Goal: Task Accomplishment & Management: Complete application form

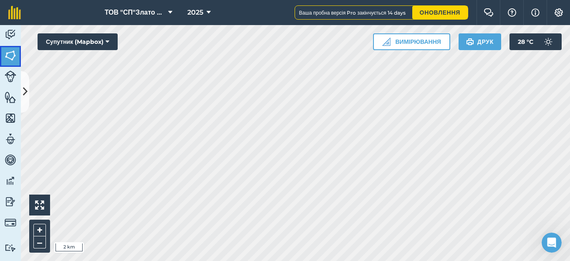
click at [8, 51] on img at bounding box center [11, 55] width 12 height 13
click at [13, 117] on img at bounding box center [11, 118] width 12 height 13
click at [12, 97] on img at bounding box center [11, 97] width 12 height 13
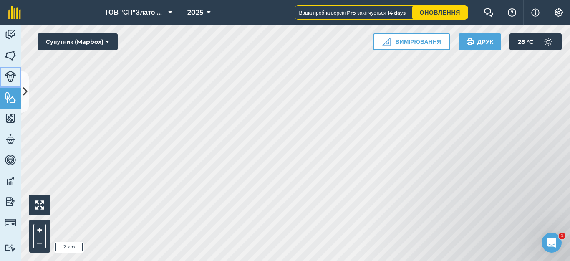
click at [10, 76] on img at bounding box center [11, 77] width 12 height 12
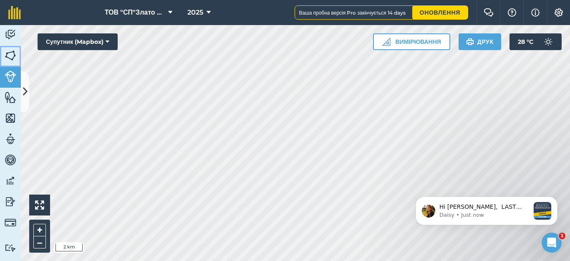
click at [9, 58] on img at bounding box center [11, 55] width 12 height 13
click at [9, 56] on img at bounding box center [11, 55] width 12 height 13
click at [24, 90] on icon at bounding box center [25, 91] width 5 height 15
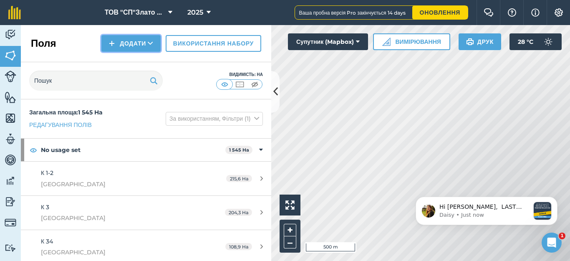
click at [132, 43] on button "Додати" at bounding box center [130, 43] width 59 height 17
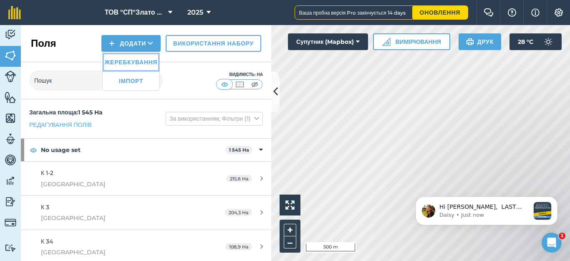
click at [121, 62] on link "Жеребкування" at bounding box center [131, 62] width 57 height 18
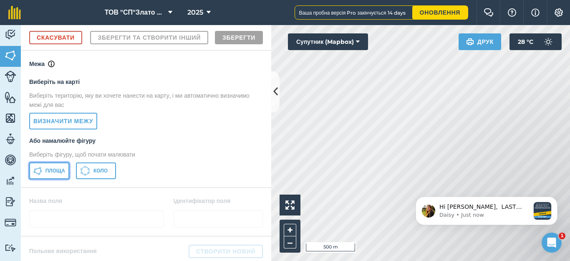
click at [52, 174] on span "Площа" at bounding box center [56, 170] width 20 height 7
click at [267, 215] on div "Діяльність [PERSON_NAME] Особливості Карти Команда Транспортні засоби Дані Звіт…" at bounding box center [285, 143] width 570 height 236
click at [249, 225] on div "Діяльність [PERSON_NAME] Особливості Карти Команда Транспортні засоби Дані Звіт…" at bounding box center [285, 143] width 570 height 236
click at [251, 221] on div "Діяльність [PERSON_NAME] Особливості Карти Команда Транспортні засоби Дані Звіт…" at bounding box center [285, 143] width 570 height 236
click at [239, 226] on div "Діяльність [PERSON_NAME] Особливості Карти Команда Транспортні засоби Дані Звіт…" at bounding box center [285, 143] width 570 height 236
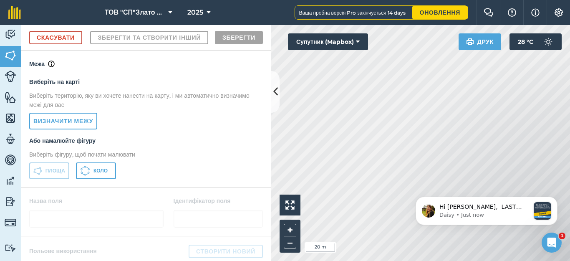
click at [219, 259] on div "Діяльність [PERSON_NAME] Особливості Карти Команда Транспортні засоби Дані Звіт…" at bounding box center [285, 143] width 570 height 236
click at [296, 201] on div "Click to start drawing i 20 m + – Супутник (Mapbox) Друк 28 ° C" at bounding box center [420, 143] width 299 height 236
click at [278, 103] on div "Діяльність [PERSON_NAME] Особливості Карти Команда Транспортні засоби Дані Звіт…" at bounding box center [285, 143] width 570 height 236
drag, startPoint x: 423, startPoint y: 187, endPoint x: 359, endPoint y: 138, distance: 81.0
click html "Hi [PERSON_NAME], LAST DAY, GO PRO for less 🎉 Sign up via our website in your f…"
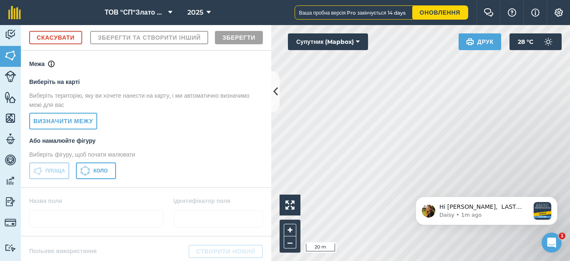
click at [257, 94] on div "Діяльність [PERSON_NAME] Особливості Карти Команда Транспортні засоби Дані Звіт…" at bounding box center [285, 143] width 570 height 236
click at [270, 101] on div "Діяльність [PERSON_NAME] Особливості Карти Команда Транспортні засоби Дані Звіт…" at bounding box center [285, 143] width 570 height 236
drag, startPoint x: 416, startPoint y: 186, endPoint x: 299, endPoint y: 116, distance: 136.4
click html "Hi [PERSON_NAME], LAST DAY, GO PRO for less 🎉 Sign up via our website in your f…"
drag, startPoint x: 403, startPoint y: 180, endPoint x: 279, endPoint y: 99, distance: 148.5
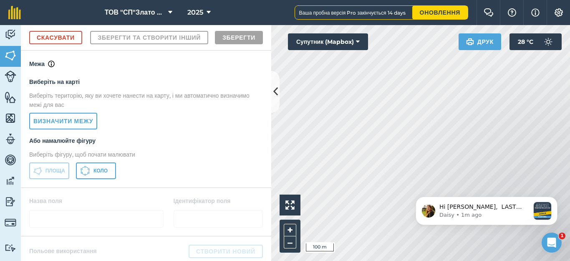
click html "Hi [PERSON_NAME], LAST DAY, GO PRO for less 🎉 Sign up via our website in your f…"
click at [274, 94] on icon at bounding box center [276, 91] width 5 height 15
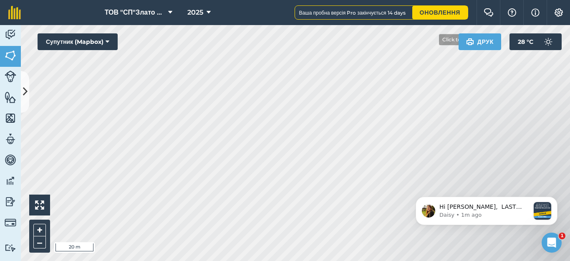
click at [434, 21] on div "ТОВ "СП"Злато Таврії" 2025 Ваша пробна версія Pro закінчується 14 days Оновленн…" at bounding box center [285, 130] width 570 height 261
click at [410, 12] on div "ТОВ "СП"Злато Таврії" 2025 Ваша пробна версія Pro закінчується 14 days Оновленн…" at bounding box center [285, 130] width 570 height 261
click at [393, 261] on html "ТОВ "СП"Злато Таврії" 2025 Ваша пробна версія Pro закінчується 14 days Оновленн…" at bounding box center [285, 130] width 570 height 261
click at [474, 261] on html "ТОВ "СП"Злато Таврії" 2025 Ваша пробна версія Pro закінчується 14 days Оновленн…" at bounding box center [285, 130] width 570 height 261
click at [479, 261] on html "ТОВ "СП"Злато Таврії" 2025 Ваша пробна версія Pro закінчується 14 days Оновленн…" at bounding box center [285, 130] width 570 height 261
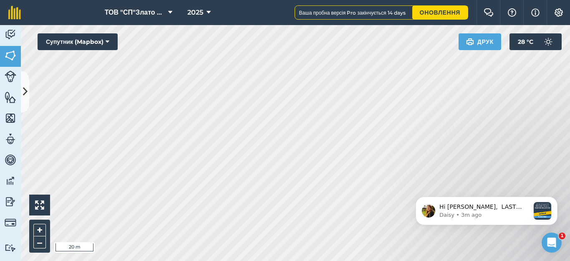
click at [433, 261] on html "ТОВ "СП"Злато Таврії" 2025 Ваша пробна версія Pro закінчується 14 days Оновленн…" at bounding box center [285, 130] width 570 height 261
click at [502, 261] on html "ТОВ "СП"Злато Таврії" 2025 Ваша пробна версія Pro закінчується 14 days Оновленн…" at bounding box center [285, 130] width 570 height 261
click at [24, 90] on icon at bounding box center [25, 91] width 5 height 15
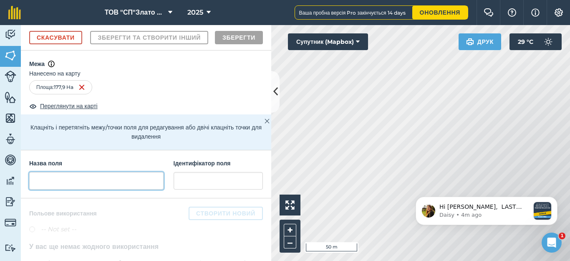
click at [48, 190] on input "text" at bounding box center [96, 181] width 134 height 18
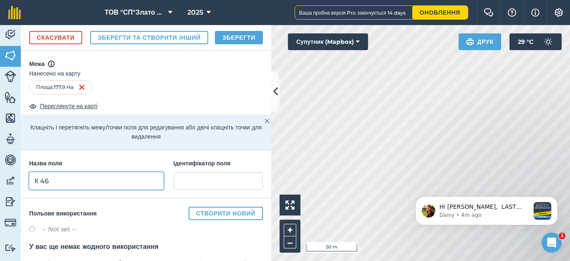
type input "К 46"
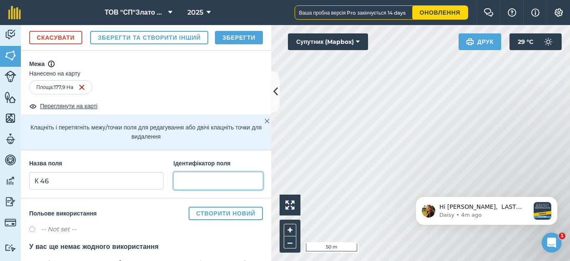
click at [183, 190] on input "text" at bounding box center [218, 181] width 89 height 18
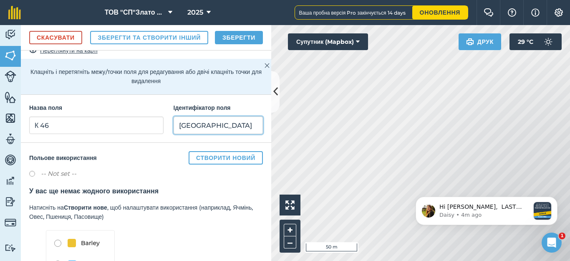
scroll to position [148, 0]
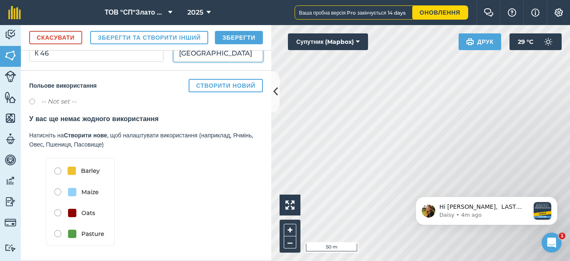
type input "[GEOGRAPHIC_DATA]"
click at [228, 44] on button "Зберегти" at bounding box center [239, 37] width 48 height 13
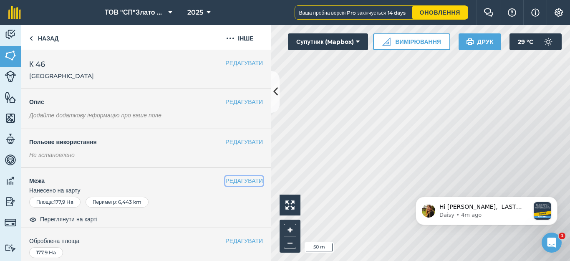
click at [229, 180] on button "РЕДАГУВАТИ" at bounding box center [245, 180] width 38 height 9
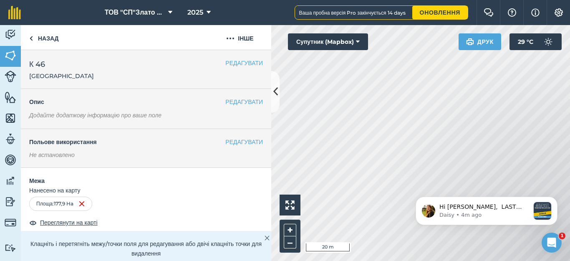
click html "Hi [PERSON_NAME], LAST DAY, GO PRO for less 🎉 Sign up via our website in your f…"
click at [299, 232] on div "Click to start drawing i 20 m + –" at bounding box center [420, 143] width 299 height 236
click at [272, 79] on div "Діяльність Поля Худоба Особливості Карти Команда Транспортні засоби Дані Звітні…" at bounding box center [285, 143] width 570 height 236
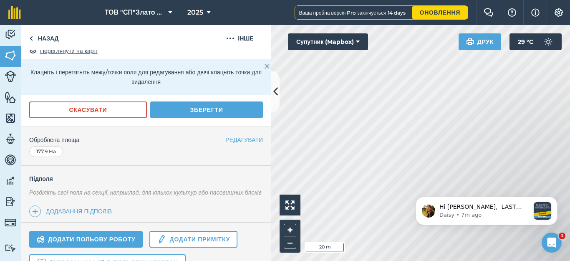
scroll to position [223, 0]
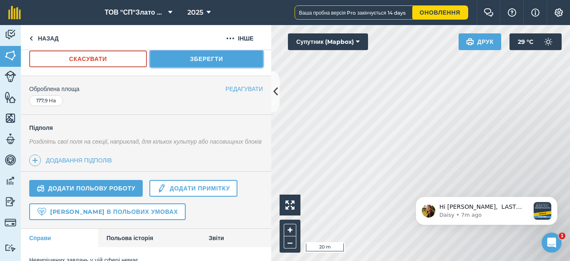
click at [200, 58] on button "Зберегти" at bounding box center [206, 59] width 113 height 17
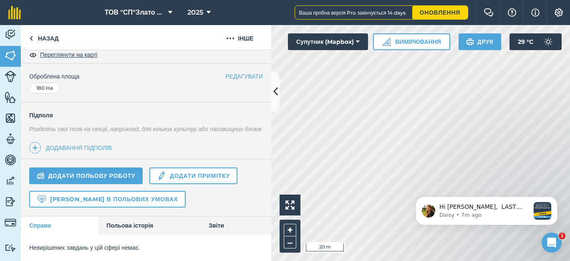
scroll to position [174, 0]
click at [37, 35] on link "Назад" at bounding box center [44, 37] width 46 height 25
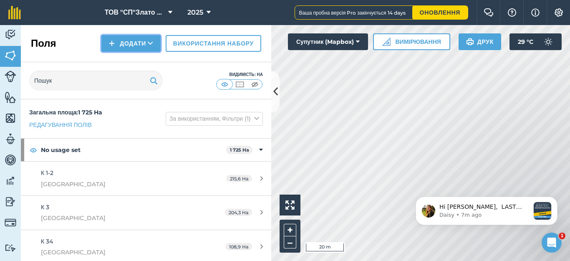
click at [130, 42] on button "Додати" at bounding box center [130, 43] width 59 height 17
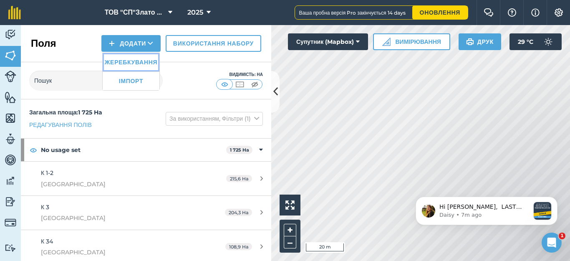
click at [132, 61] on link "Жеребкування" at bounding box center [131, 62] width 57 height 18
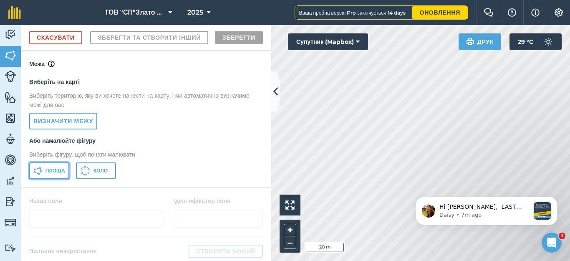
click at [48, 174] on span "Площа" at bounding box center [56, 170] width 20 height 7
click at [274, 96] on icon at bounding box center [276, 91] width 5 height 15
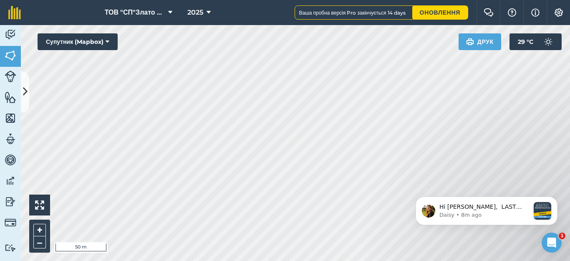
click at [332, 261] on html "ТОВ "СП"Злато Таврії" 2025 Ваша пробна версія Pro закінчується 14 days Оновленн…" at bounding box center [285, 130] width 570 height 261
click at [374, 10] on div "ТОВ "СП"Злато Таврії" 2025 Ваша пробна версія Pro закінчується 14 days Оновленн…" at bounding box center [285, 130] width 570 height 261
click html "Hi [PERSON_NAME], LAST DAY, GO PRO for less 🎉 Sign up via our website in your f…"
drag, startPoint x: 412, startPoint y: 195, endPoint x: 237, endPoint y: 52, distance: 226.7
click html "Hi [PERSON_NAME], LAST DAY, GO PRO for less 🎉 Sign up via our website in your f…"
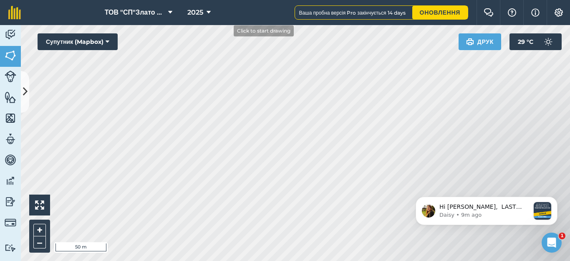
click at [205, 14] on div "ТОВ "СП"Злато Таврії" 2025 Ваша пробна версія Pro закінчується 14 days Оновленн…" at bounding box center [285, 130] width 570 height 261
click at [144, 0] on html "ТОВ "СП"Злато Таврії" 2025 Ваша пробна версія Pro закінчується 14 days Оновленн…" at bounding box center [285, 130] width 570 height 261
click at [182, 0] on html "ТОВ "СП"Злато Таврії" 2025 Ваша пробна версія Pro закінчується 14 days Оновленн…" at bounding box center [285, 130] width 570 height 261
drag, startPoint x: 502, startPoint y: 183, endPoint x: 229, endPoint y: 35, distance: 310.0
click html "Hi [PERSON_NAME], LAST DAY, GO PRO for less 🎉 Sign up via our website in your f…"
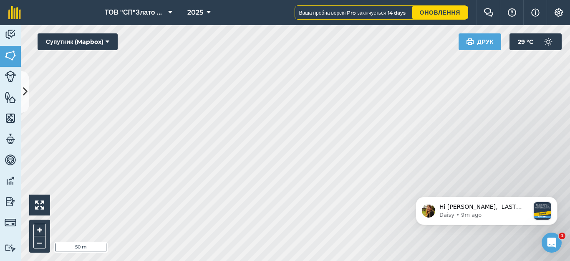
drag, startPoint x: 518, startPoint y: 184, endPoint x: 283, endPoint y: 76, distance: 259.0
click html "Hi [PERSON_NAME], LAST DAY, GO PRO for less 🎉 Sign up via our website in your f…"
click at [510, 191] on body "Hi [PERSON_NAME], LAST DAY, GO PRO for less 🎉 Sign up via our website in your f…" at bounding box center [487, 209] width 160 height 52
click at [232, 261] on html "ТОВ "СП"Злато Таврії" 2025 Ваша пробна версія Pro закінчується 14 days Оновленн…" at bounding box center [285, 130] width 570 height 261
click at [25, 91] on icon at bounding box center [25, 91] width 5 height 15
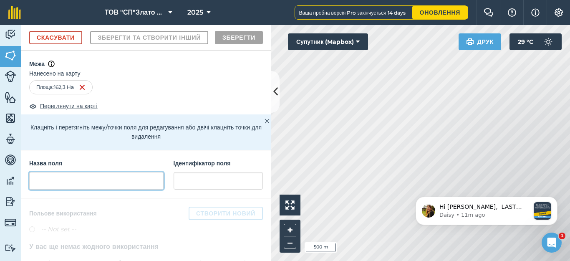
click at [60, 190] on input "text" at bounding box center [96, 181] width 134 height 18
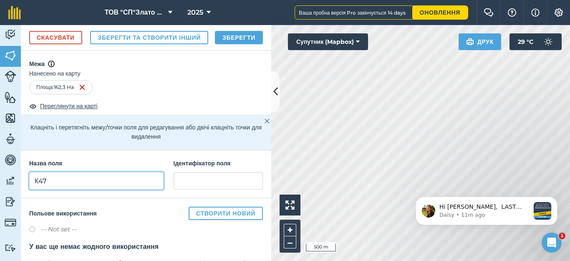
type input "К47"
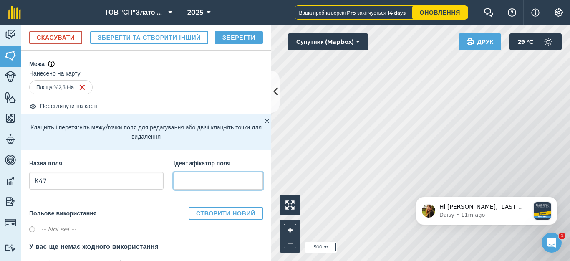
click at [185, 190] on input "text" at bounding box center [218, 181] width 89 height 18
type input "[GEOGRAPHIC_DATA]"
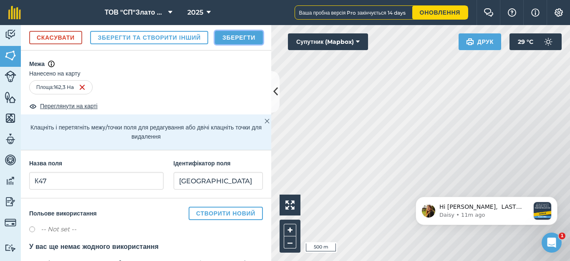
click at [228, 44] on button "Зберегти" at bounding box center [239, 37] width 48 height 13
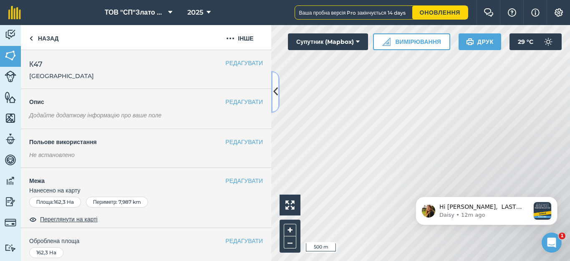
click at [273, 99] on button at bounding box center [275, 92] width 8 height 42
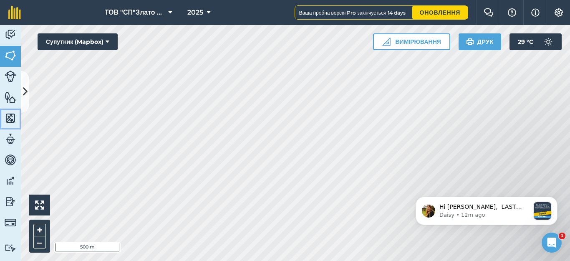
click at [10, 117] on img at bounding box center [11, 118] width 12 height 13
click at [22, 100] on button at bounding box center [25, 92] width 8 height 42
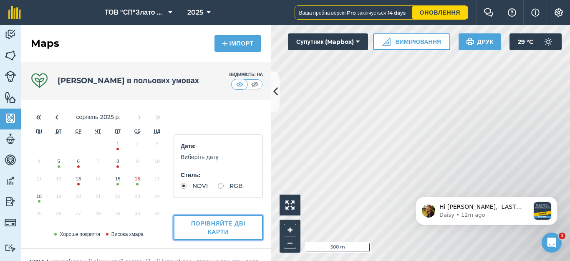
click at [215, 227] on button "Порівняйте дві карти" at bounding box center [218, 227] width 89 height 25
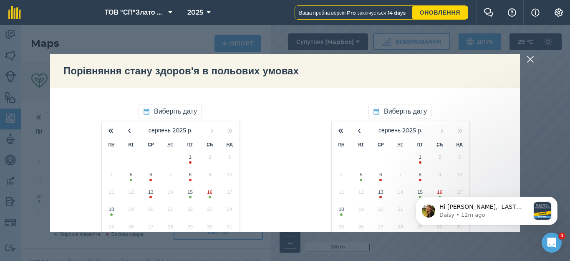
click at [184, 195] on button "15" at bounding box center [190, 194] width 20 height 18
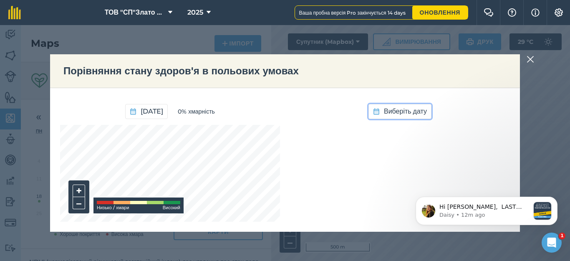
click at [391, 109] on span "Виберіть дату" at bounding box center [405, 111] width 43 height 11
click at [338, 215] on button "18" at bounding box center [342, 212] width 20 height 18
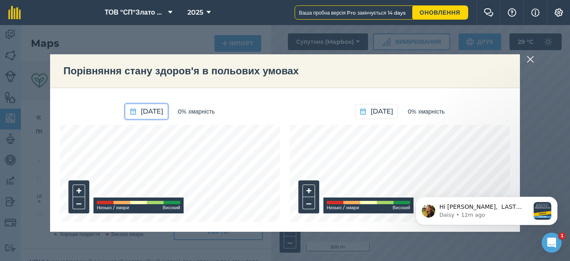
click at [141, 109] on span "[DATE]" at bounding box center [152, 111] width 23 height 11
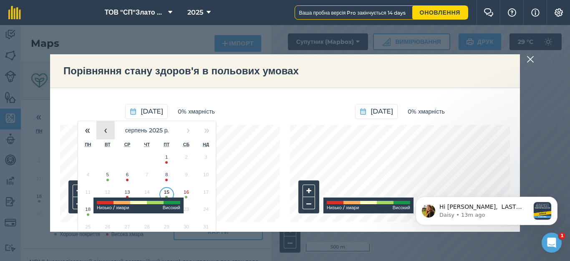
click at [99, 128] on button "‹" at bounding box center [105, 130] width 18 height 18
click at [100, 129] on button "‹" at bounding box center [105, 130] width 18 height 18
click at [101, 129] on button "‹" at bounding box center [105, 130] width 18 height 18
click at [180, 161] on button "3" at bounding box center [187, 159] width 20 height 18
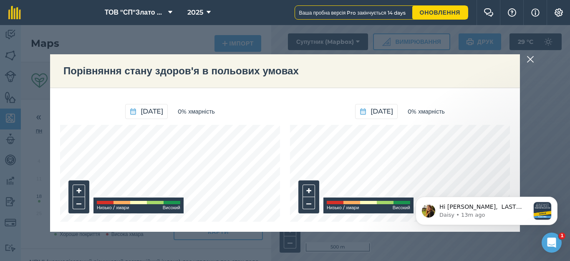
click at [528, 62] on img at bounding box center [531, 59] width 8 height 10
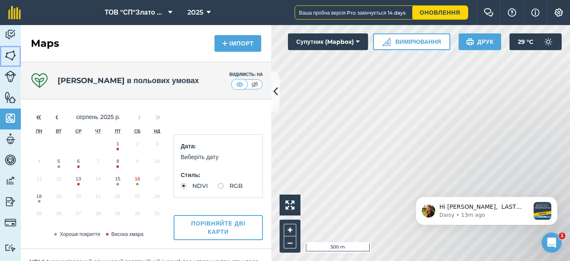
click at [8, 54] on img at bounding box center [11, 55] width 12 height 13
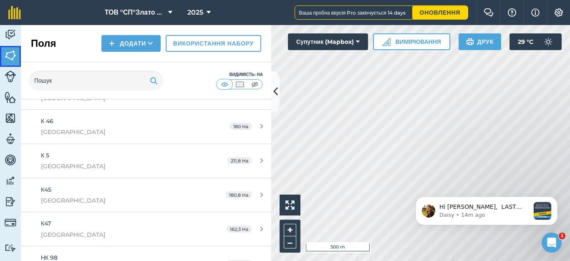
scroll to position [276, 0]
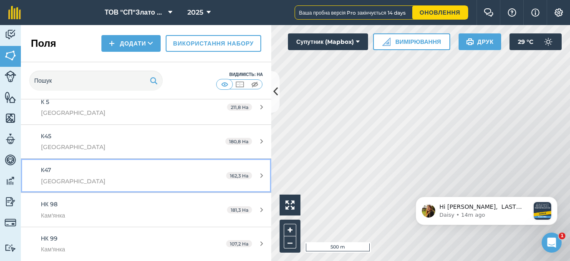
click at [100, 175] on div "К47 [GEOGRAPHIC_DATA]" at bounding box center [119, 175] width 157 height 20
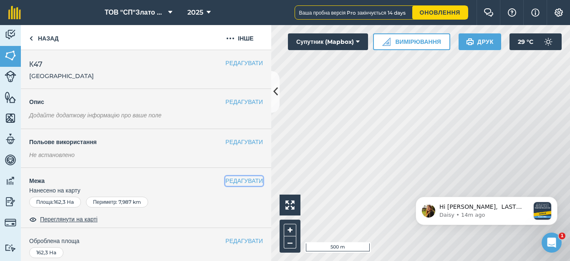
click at [238, 177] on button "РЕДАГУВАТИ" at bounding box center [245, 180] width 38 height 9
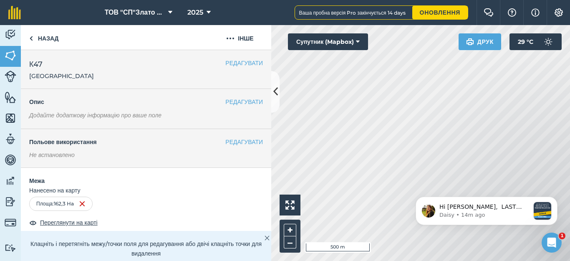
drag, startPoint x: 417, startPoint y: 187, endPoint x: 417, endPoint y: 193, distance: 6.3
click at [417, 193] on body "Hi [PERSON_NAME], LAST DAY, GO PRO for less 🎉 Sign up via our website in your f…" at bounding box center [487, 209] width 160 height 52
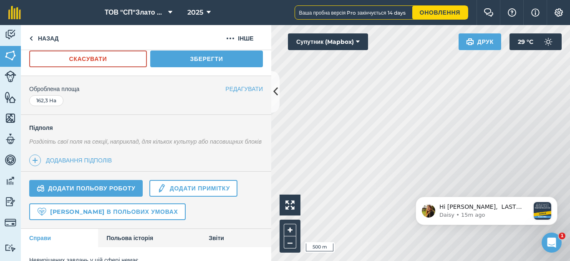
scroll to position [112, 0]
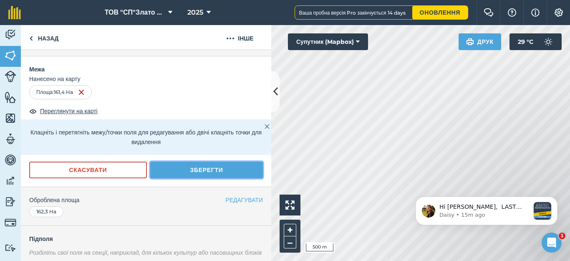
click at [194, 172] on button "Зберегти" at bounding box center [206, 170] width 113 height 17
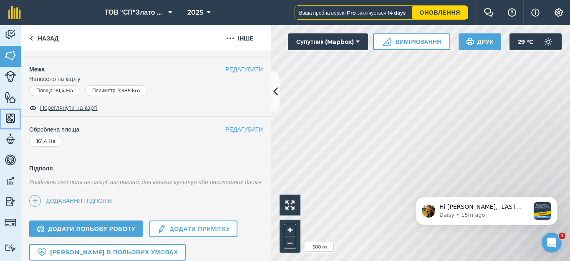
click at [8, 120] on img at bounding box center [11, 118] width 12 height 13
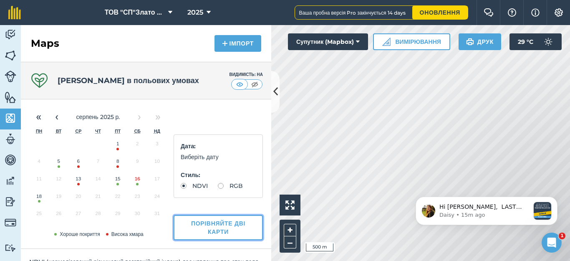
click at [209, 226] on button "Порівняйте дві карти" at bounding box center [218, 227] width 89 height 25
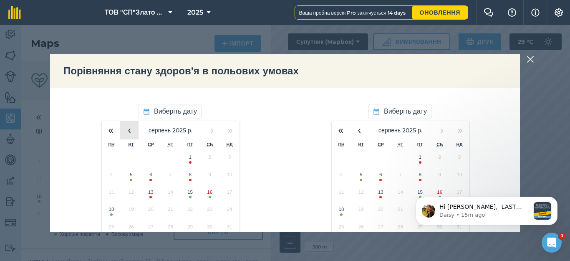
click at [127, 134] on button "‹" at bounding box center [129, 130] width 18 height 18
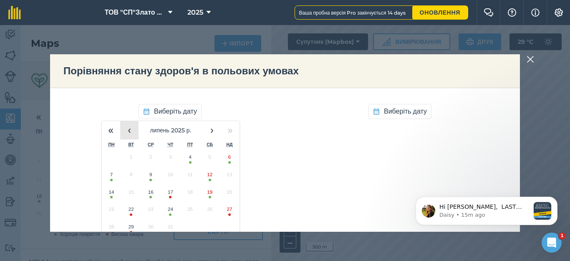
click at [127, 134] on button "‹" at bounding box center [129, 130] width 18 height 18
click at [126, 133] on button "‹" at bounding box center [129, 130] width 18 height 18
click at [202, 156] on button "3" at bounding box center [210, 159] width 20 height 18
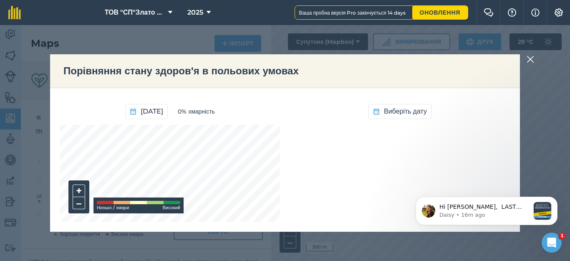
click at [530, 60] on img at bounding box center [531, 59] width 8 height 10
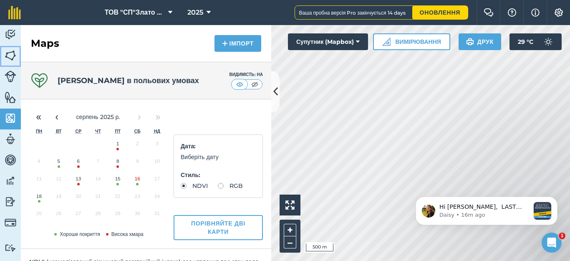
click at [5, 56] on img at bounding box center [11, 55] width 12 height 13
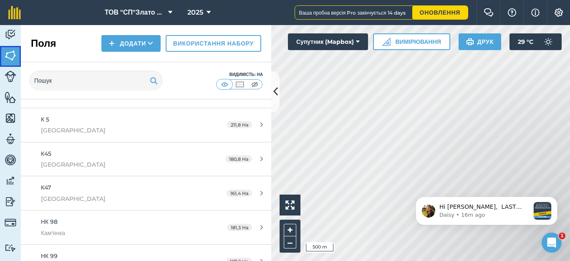
scroll to position [276, 0]
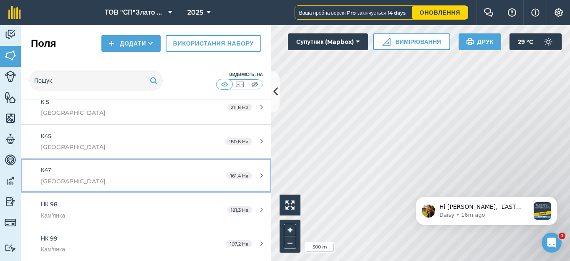
click at [70, 172] on div "К47 [GEOGRAPHIC_DATA]" at bounding box center [119, 175] width 157 height 20
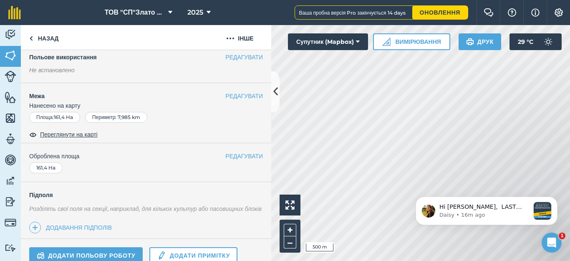
scroll to position [112, 0]
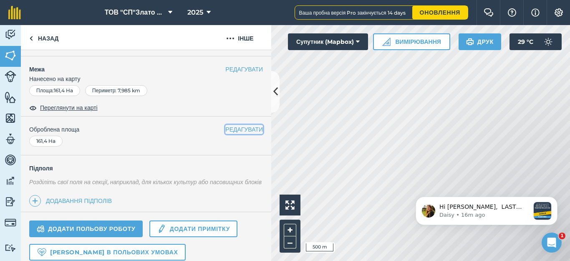
click at [243, 130] on button "РЕДАГУВАТИ" at bounding box center [245, 129] width 38 height 9
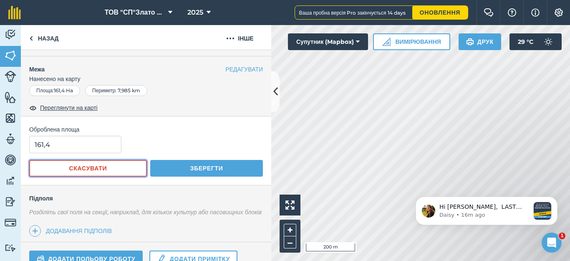
click at [134, 169] on button "Скасувати" at bounding box center [88, 168] width 118 height 17
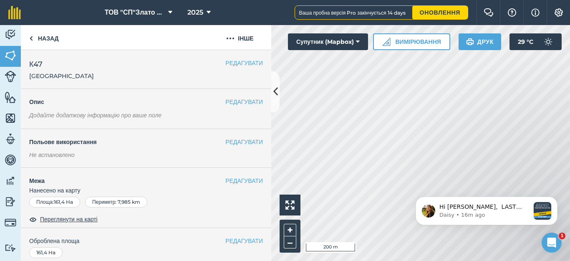
scroll to position [56, 0]
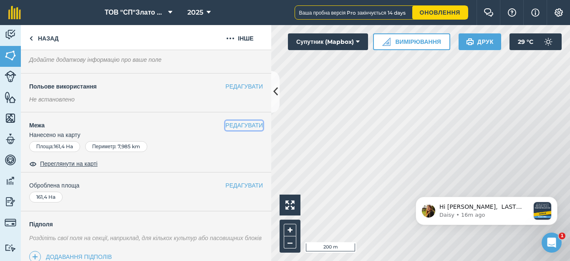
click at [235, 127] on button "РЕДАГУВАТИ" at bounding box center [245, 125] width 38 height 9
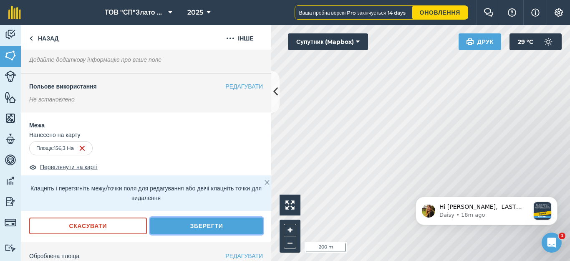
click at [202, 225] on button "Зберегти" at bounding box center [206, 226] width 113 height 17
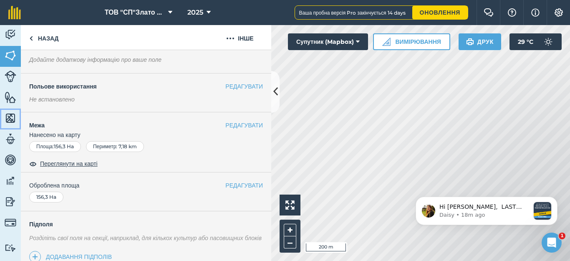
click at [12, 118] on img at bounding box center [11, 118] width 12 height 13
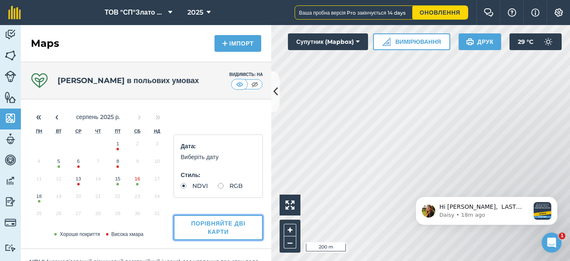
click at [194, 228] on button "Порівняйте дві карти" at bounding box center [218, 227] width 89 height 25
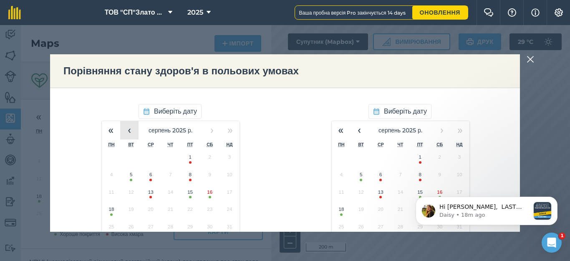
click at [128, 134] on button "‹" at bounding box center [129, 130] width 18 height 18
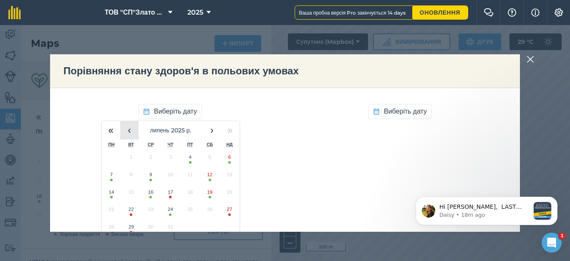
click at [128, 134] on button "‹" at bounding box center [129, 130] width 18 height 18
click at [206, 161] on button "3" at bounding box center [210, 159] width 20 height 18
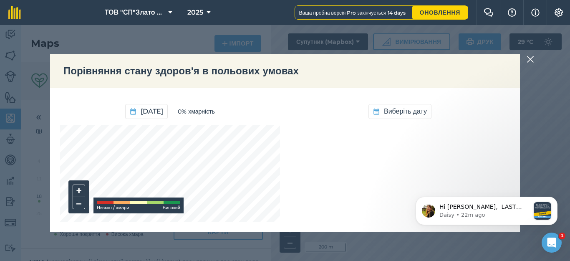
click at [530, 59] on img at bounding box center [531, 59] width 8 height 10
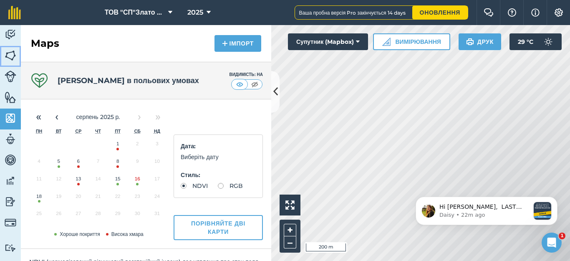
click at [10, 56] on img at bounding box center [11, 55] width 12 height 13
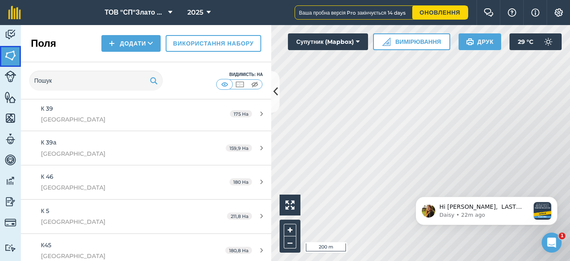
scroll to position [223, 0]
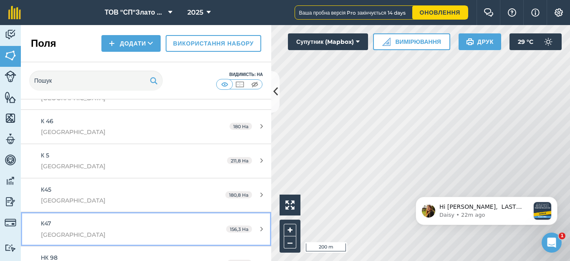
click at [58, 226] on div "К47 [GEOGRAPHIC_DATA]" at bounding box center [119, 229] width 157 height 20
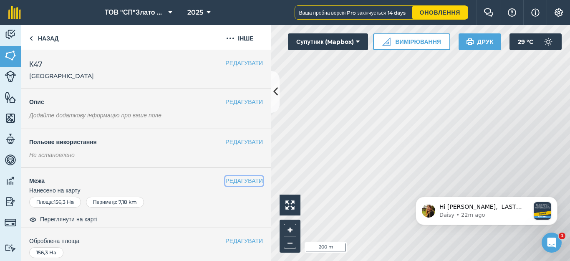
click at [236, 180] on button "РЕДАГУВАТИ" at bounding box center [245, 180] width 38 height 9
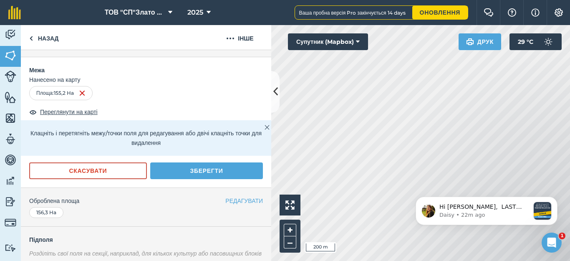
scroll to position [112, 0]
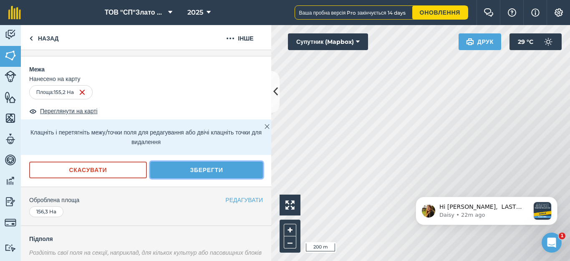
click at [195, 170] on button "Зберегти" at bounding box center [206, 170] width 113 height 17
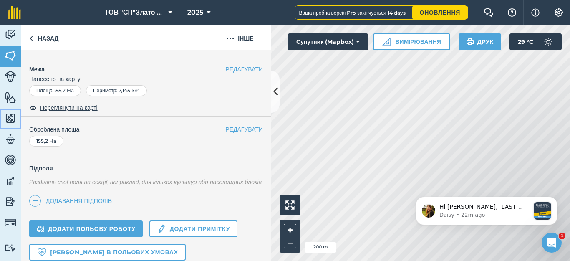
click at [8, 120] on img at bounding box center [11, 118] width 12 height 13
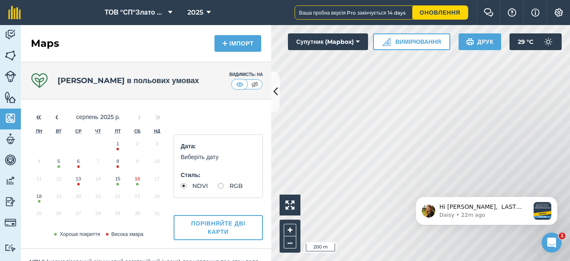
click at [218, 189] on label "RGB" at bounding box center [230, 186] width 25 height 6
radio input "true"
click at [190, 228] on button "Порівняйте дві карти" at bounding box center [218, 227] width 89 height 25
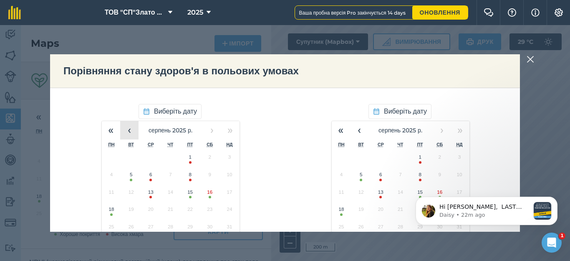
click at [125, 126] on button "‹" at bounding box center [129, 130] width 18 height 18
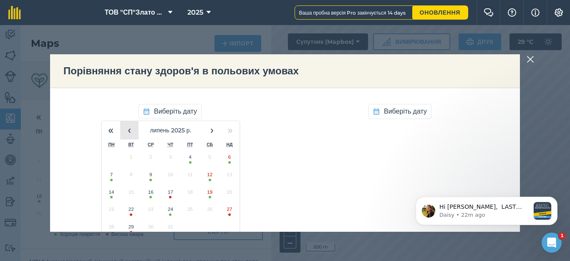
click at [125, 126] on button "‹" at bounding box center [129, 130] width 18 height 18
drag, startPoint x: 128, startPoint y: 131, endPoint x: 141, endPoint y: 151, distance: 24.0
click at [128, 131] on button "‹" at bounding box center [129, 130] width 18 height 18
click at [208, 160] on button "3" at bounding box center [210, 159] width 20 height 18
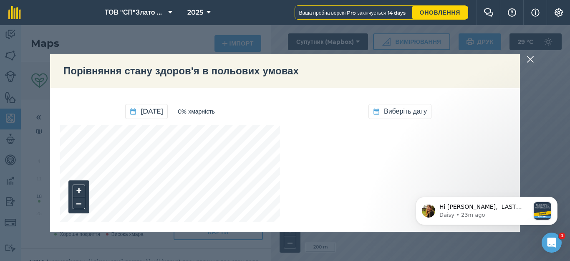
click at [144, 230] on div "[DATE] 0% хмарність + – [GEOGRAPHIC_DATA] дату" at bounding box center [285, 160] width 470 height 144
click at [79, 124] on div "[DATE] 0% хмарність + –" at bounding box center [170, 160] width 220 height 124
click at [147, 114] on span "[DATE]" at bounding box center [152, 111] width 23 height 11
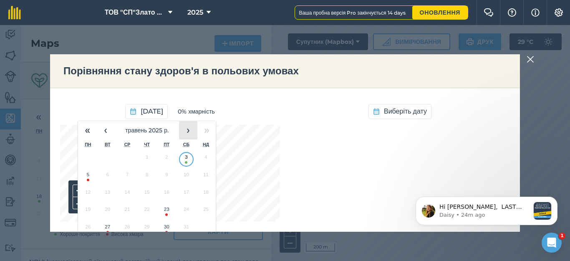
click at [184, 128] on button "›" at bounding box center [188, 130] width 18 height 18
click at [83, 211] on button "18" at bounding box center [88, 212] width 20 height 18
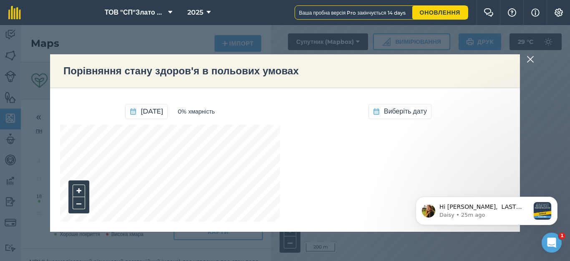
click at [533, 58] on img at bounding box center [531, 59] width 8 height 10
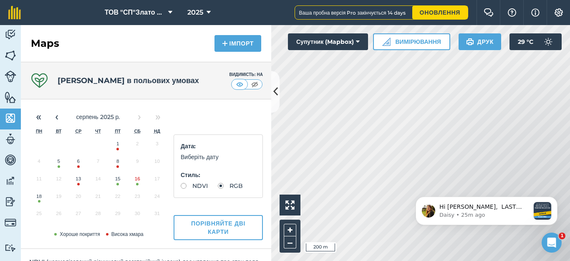
click at [188, 185] on label "NDVI" at bounding box center [194, 186] width 27 height 6
radio input "true"
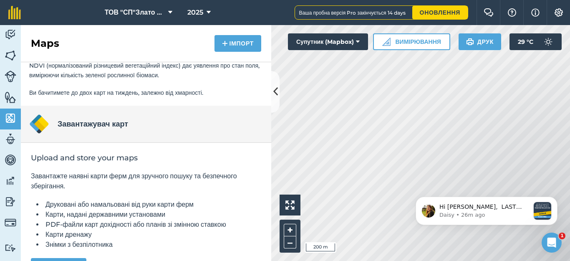
scroll to position [220, 0]
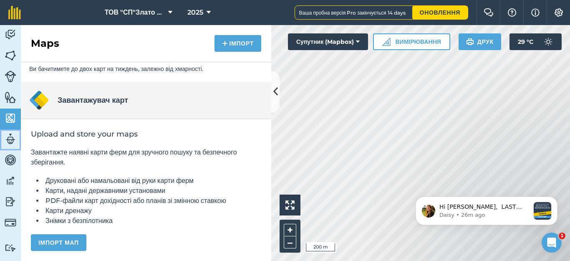
click at [11, 139] on img at bounding box center [11, 139] width 12 height 13
select select "MEMBER"
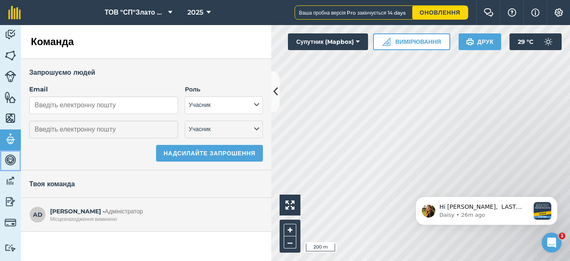
click at [10, 164] on img at bounding box center [11, 160] width 12 height 13
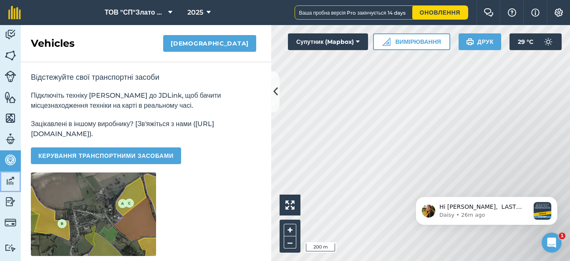
click at [7, 181] on img at bounding box center [11, 181] width 12 height 13
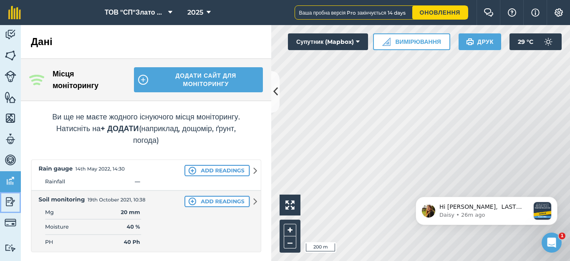
click at [10, 208] on link "Звітність" at bounding box center [10, 202] width 21 height 21
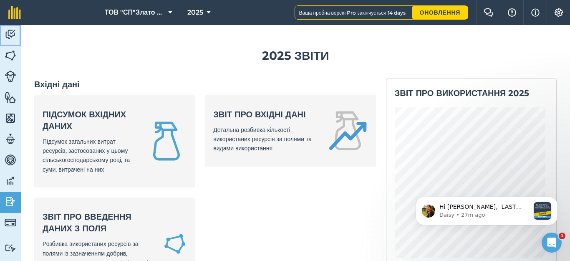
click at [5, 33] on img at bounding box center [11, 34] width 12 height 13
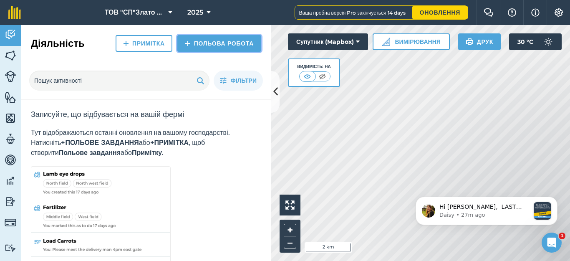
click at [200, 44] on link "Польова робота" at bounding box center [219, 43] width 84 height 17
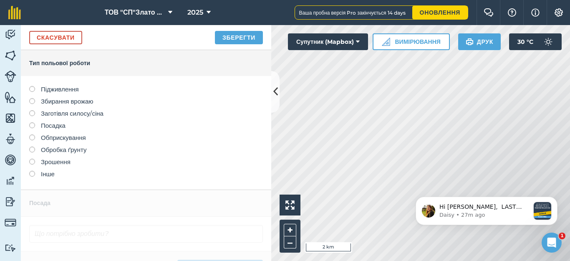
click at [60, 99] on label "Збирання врожаю" at bounding box center [146, 101] width 234 height 10
type input "Збирання врожаю"
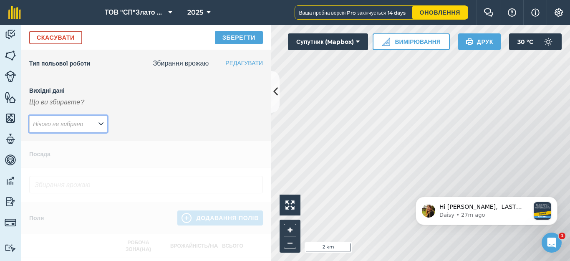
click at [99, 122] on icon at bounding box center [101, 123] width 5 height 9
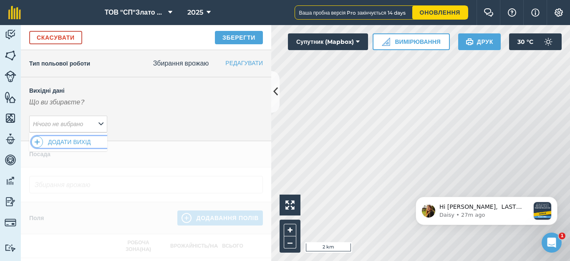
click at [77, 142] on button "Додати вихід" at bounding box center [69, 142] width 76 height 12
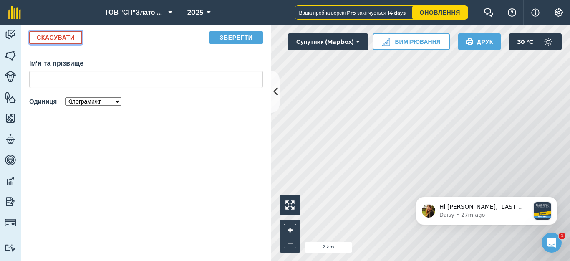
click at [62, 38] on button "Скасувати" at bounding box center [55, 37] width 53 height 13
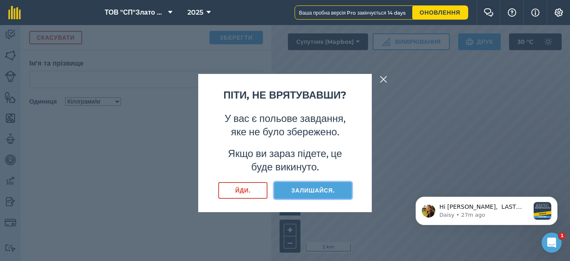
click at [302, 193] on button "Залишайся." at bounding box center [313, 190] width 78 height 17
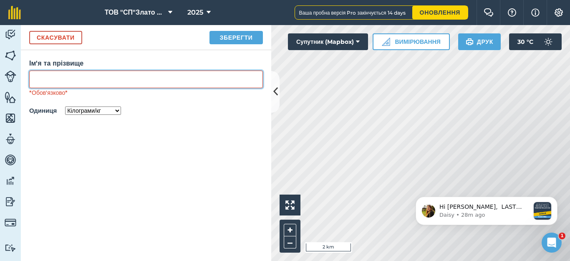
click at [52, 83] on input "Ім'я та прізвище" at bounding box center [146, 80] width 234 height 18
type input "Д"
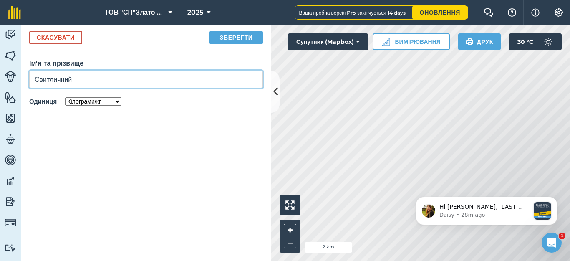
type input "Свитличний"
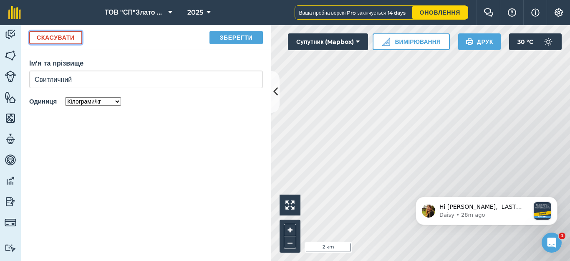
click at [48, 40] on button "Скасувати" at bounding box center [55, 37] width 53 height 13
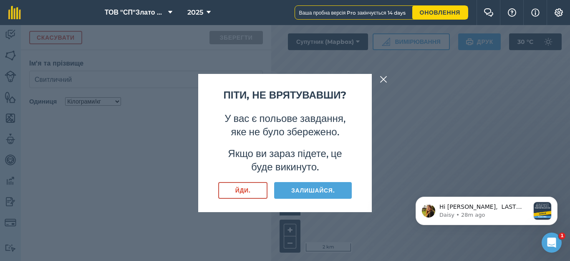
type input "Збирання врожаю [PERSON_NAME]"
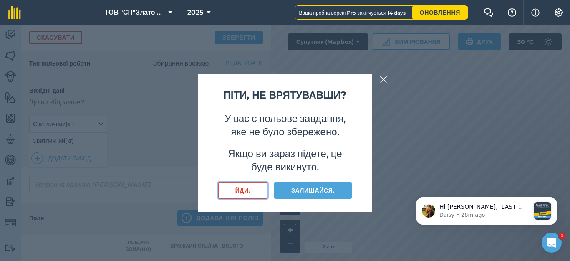
click at [244, 199] on button "Йди." at bounding box center [242, 190] width 49 height 17
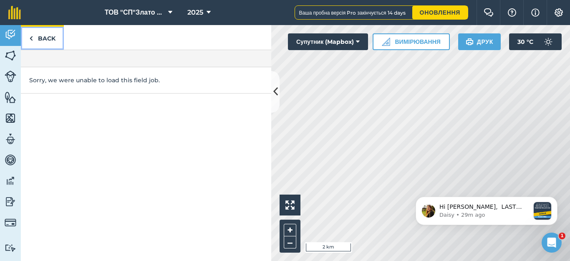
click at [35, 38] on link "Back" at bounding box center [42, 37] width 43 height 25
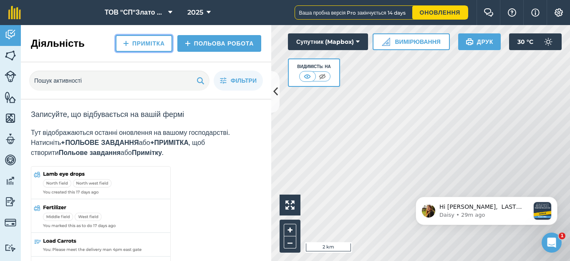
click at [134, 44] on link "Примітка" at bounding box center [144, 43] width 57 height 17
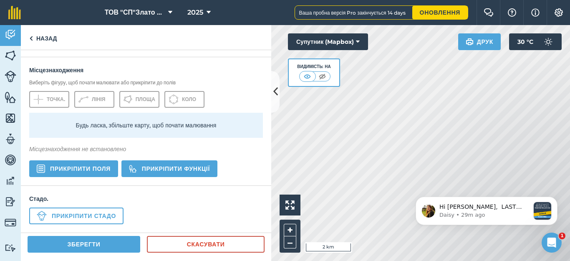
scroll to position [241, 0]
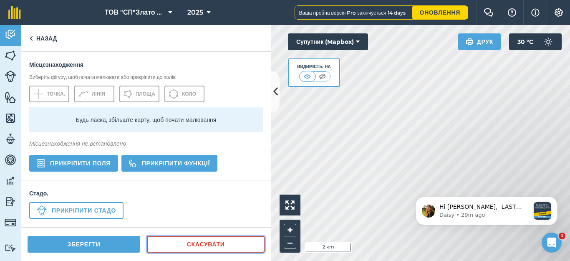
click at [170, 242] on link "Скасувати" at bounding box center [206, 244] width 118 height 17
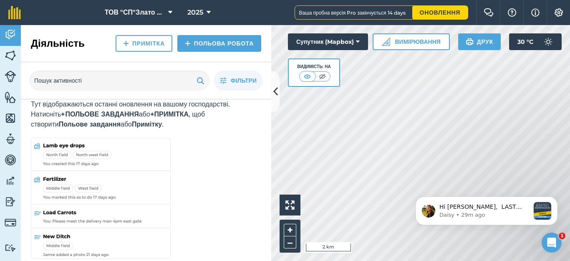
scroll to position [38, 0]
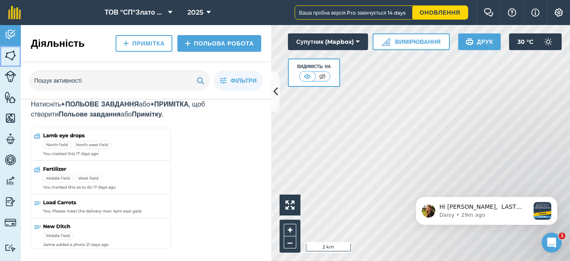
click at [15, 57] on img at bounding box center [11, 55] width 12 height 13
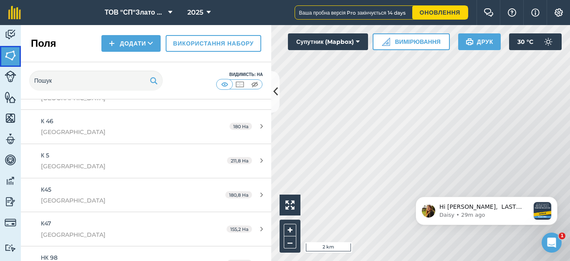
scroll to position [276, 0]
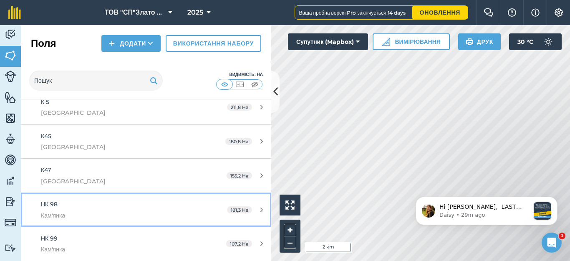
click at [61, 208] on div "НК 98 Кам'янка" at bounding box center [119, 210] width 157 height 20
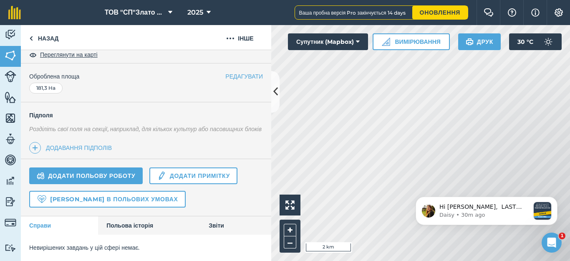
scroll to position [174, 0]
click at [91, 203] on link "[PERSON_NAME] в польових умовах" at bounding box center [107, 199] width 157 height 17
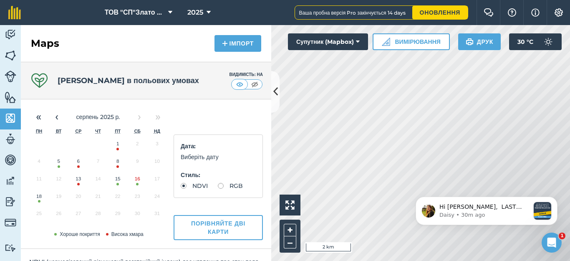
click at [38, 201] on button "18" at bounding box center [39, 199] width 20 height 18
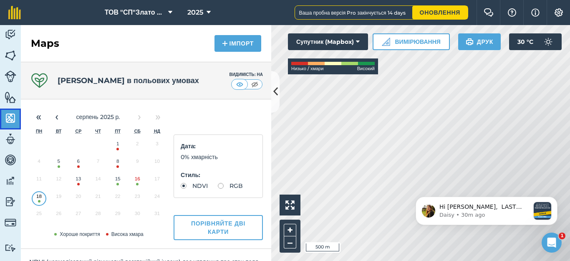
click at [9, 116] on img at bounding box center [11, 118] width 12 height 13
click at [12, 139] on img at bounding box center [11, 139] width 12 height 13
select select "MEMBER"
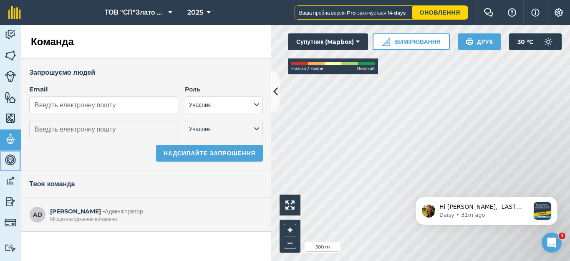
click at [13, 160] on img at bounding box center [11, 160] width 12 height 13
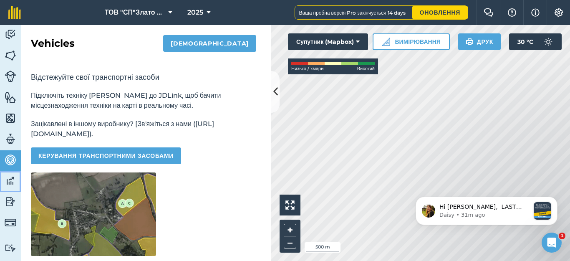
click at [11, 179] on img at bounding box center [11, 181] width 12 height 13
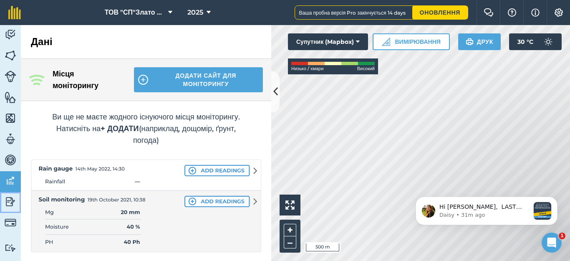
click at [14, 203] on img at bounding box center [11, 201] width 12 height 13
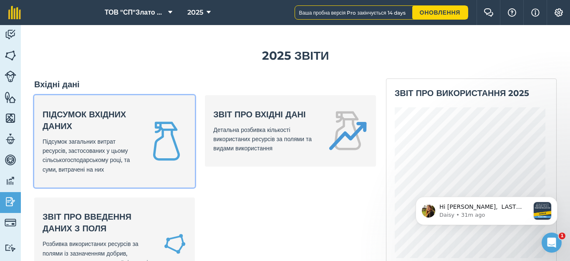
click at [93, 152] on span "Підсумок загальних витрат ресурсів, застосованих у цьому сільськогосподарському…" at bounding box center [86, 155] width 87 height 35
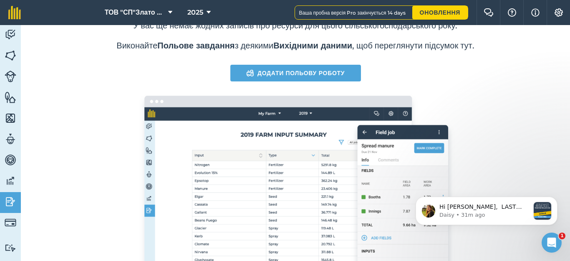
scroll to position [108, 0]
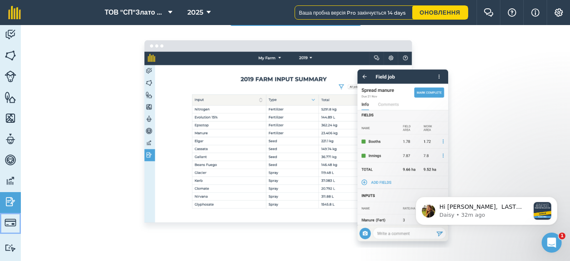
click at [9, 224] on img at bounding box center [11, 223] width 12 height 12
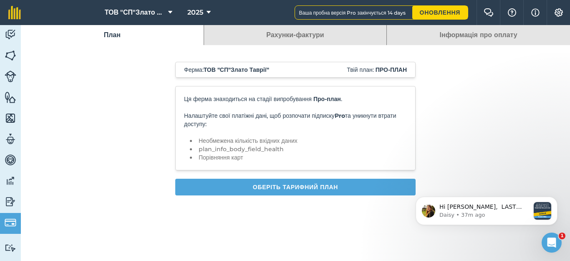
click at [270, 38] on link "Рахунки-фактури" at bounding box center [295, 35] width 183 height 20
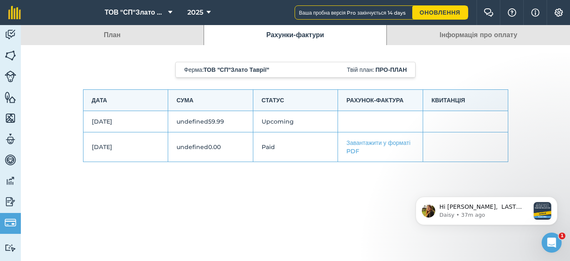
click at [450, 34] on link "Інформація про оплату" at bounding box center [478, 35] width 183 height 20
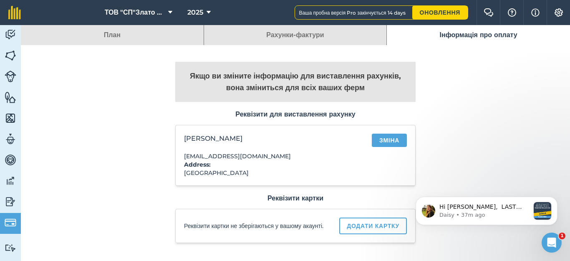
scroll to position [20, 0]
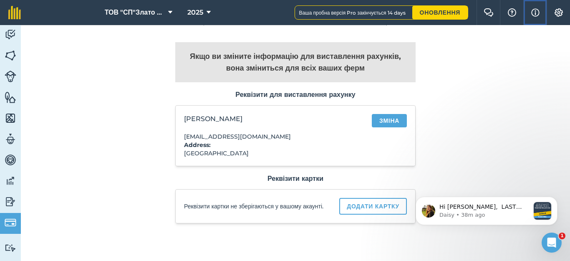
click at [536, 12] on img at bounding box center [536, 13] width 8 height 10
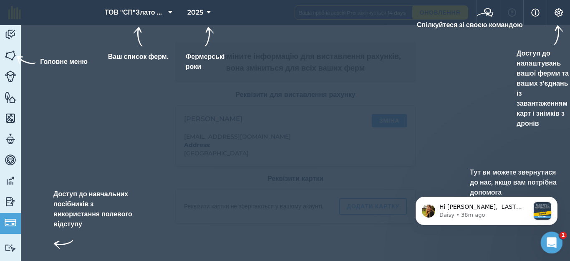
click at [549, 246] on icon "Open Intercom Messenger" at bounding box center [551, 242] width 14 height 14
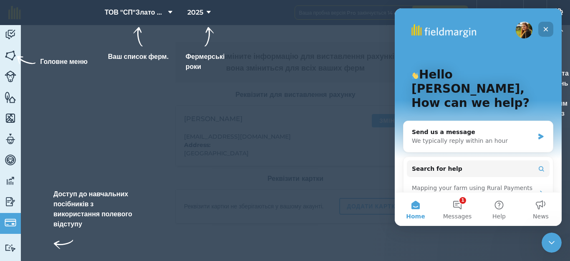
click at [544, 30] on icon "Close" at bounding box center [546, 29] width 7 height 7
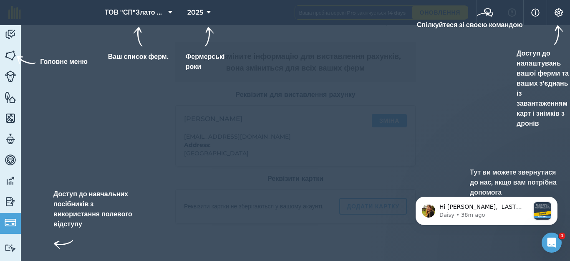
scroll to position [0, 0]
click at [547, 239] on icon "Open Intercom Messenger" at bounding box center [551, 242] width 14 height 14
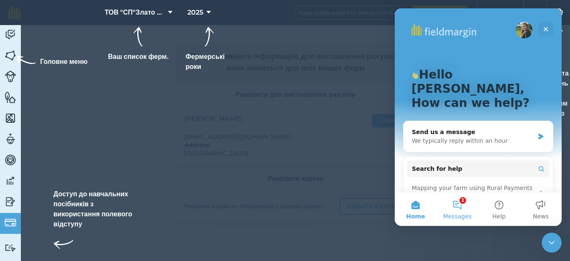
scroll to position [56, 0]
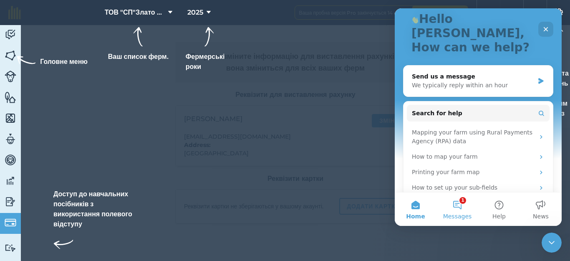
click at [460, 208] on button "1 Messages" at bounding box center [458, 209] width 42 height 33
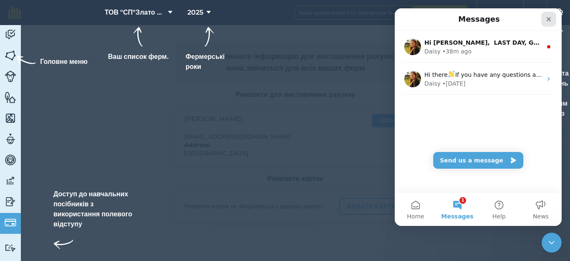
click at [548, 22] on icon "Close" at bounding box center [549, 19] width 7 height 7
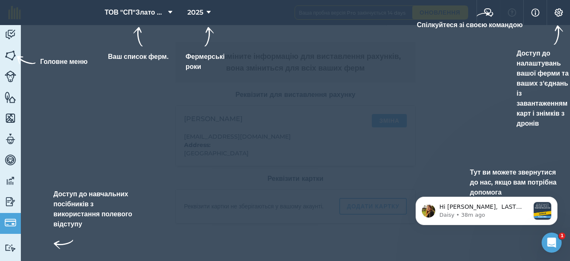
scroll to position [0, 0]
click at [550, 244] on icon "Open Intercom Messenger" at bounding box center [551, 242] width 14 height 14
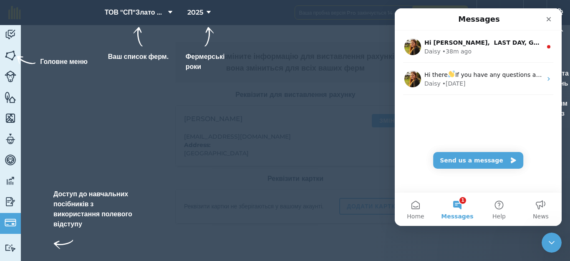
click at [455, 207] on button "1 Messages" at bounding box center [458, 209] width 42 height 33
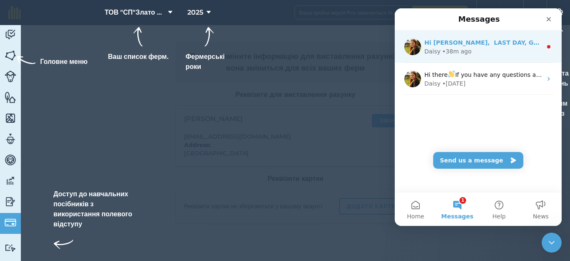
click at [468, 48] on div "Daisy • 38m ago" at bounding box center [484, 51] width 118 height 9
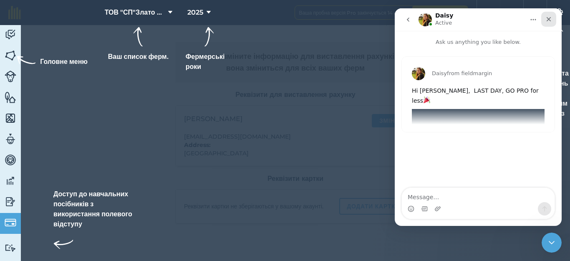
click at [550, 22] on icon "Close" at bounding box center [549, 19] width 7 height 7
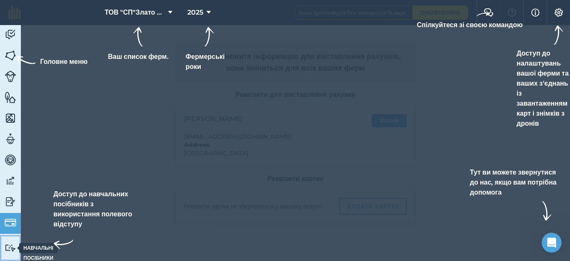
click at [12, 249] on img at bounding box center [11, 248] width 12 height 8
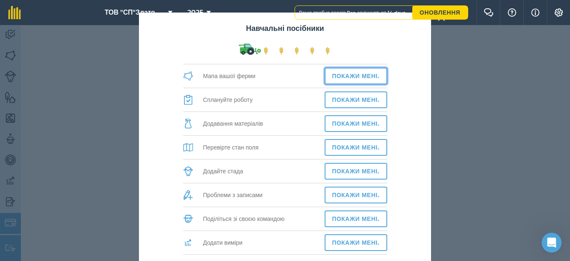
click at [347, 74] on button "Покажи мені." at bounding box center [356, 76] width 63 height 17
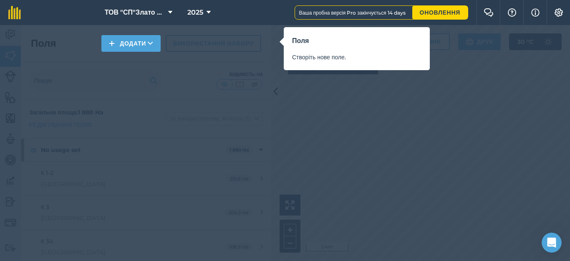
click at [180, 105] on div "Поля Створіть нове поле." at bounding box center [285, 130] width 570 height 261
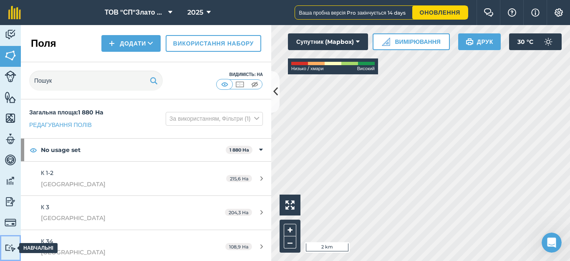
click at [9, 244] on img at bounding box center [11, 248] width 12 height 8
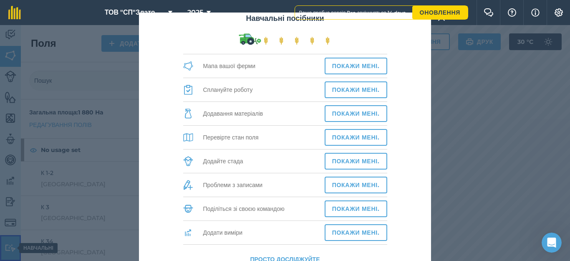
scroll to position [11, 0]
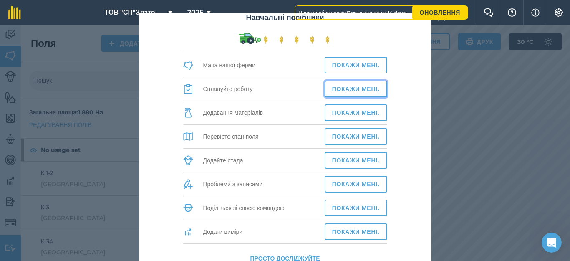
click at [341, 89] on button "Покажи мені." at bounding box center [356, 89] width 63 height 17
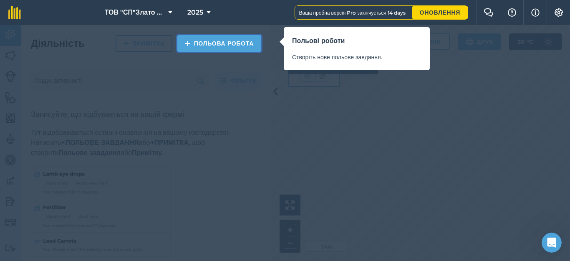
click at [218, 47] on link "Польова робота" at bounding box center [219, 43] width 84 height 17
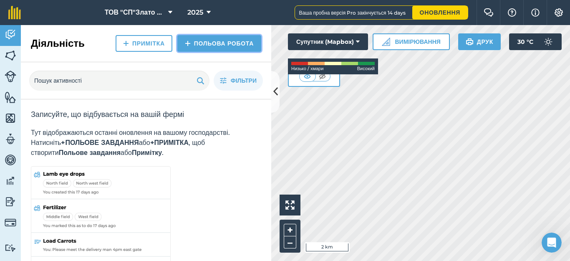
click at [210, 42] on link "Польова робота" at bounding box center [219, 43] width 84 height 17
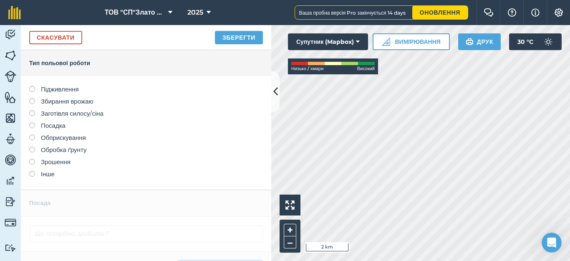
click at [34, 98] on label at bounding box center [35, 98] width 12 height 0
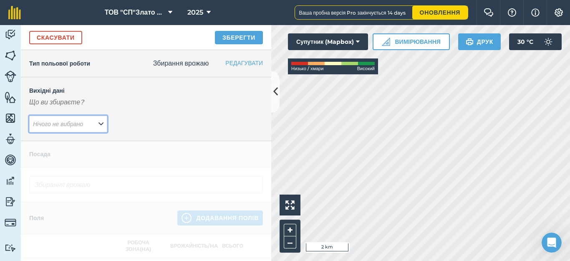
click at [83, 122] on em "Нічого не вибрано" at bounding box center [58, 124] width 50 height 8
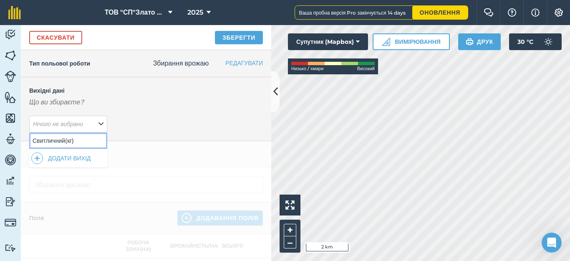
click at [69, 142] on button "[PERSON_NAME] ( кг )" at bounding box center [68, 141] width 78 height 16
type input "Збирання врожаю [PERSON_NAME]"
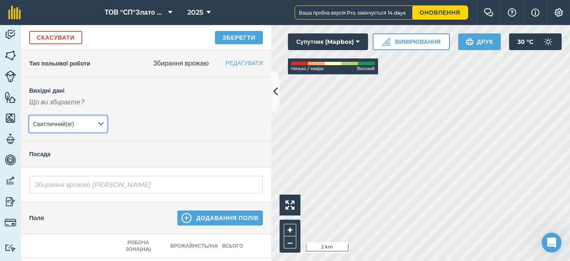
click at [72, 122] on span "[PERSON_NAME] ( кг )" at bounding box center [54, 123] width 43 height 9
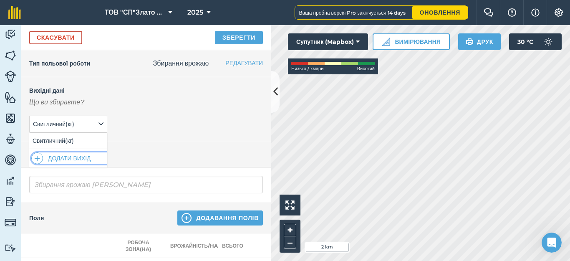
click at [65, 159] on button "Додати вихід" at bounding box center [69, 158] width 76 height 12
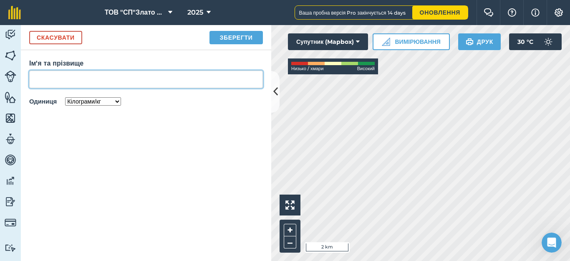
click at [46, 82] on input "Ім'я та прізвище" at bounding box center [146, 80] width 234 height 18
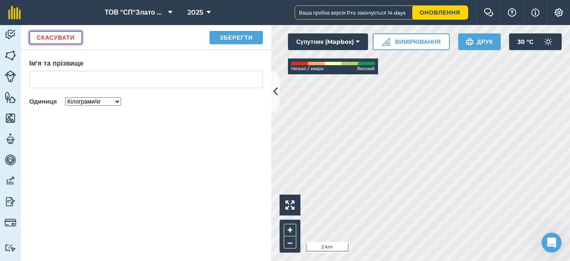
click at [51, 40] on button "Скасувати" at bounding box center [55, 37] width 53 height 13
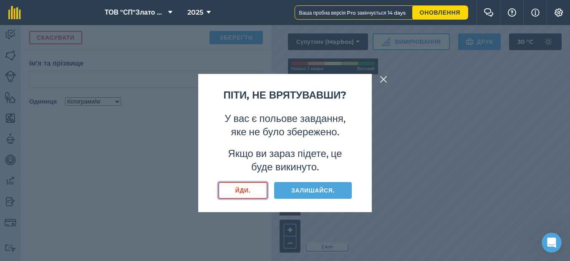
click at [239, 199] on button "Йди." at bounding box center [242, 190] width 49 height 17
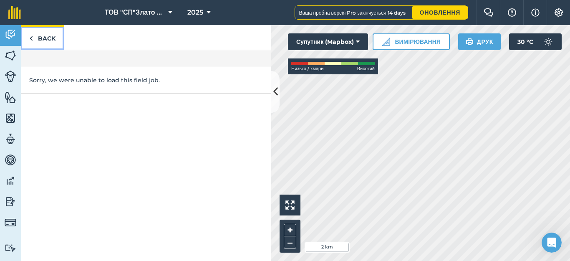
click at [28, 38] on link "Back" at bounding box center [42, 37] width 43 height 25
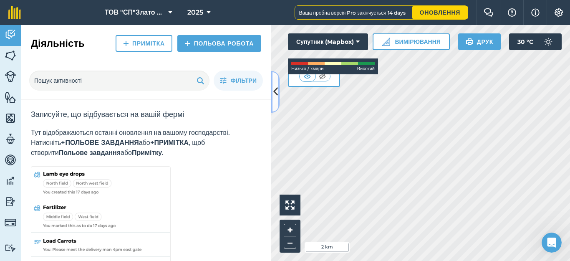
click at [276, 93] on icon at bounding box center [276, 91] width 5 height 15
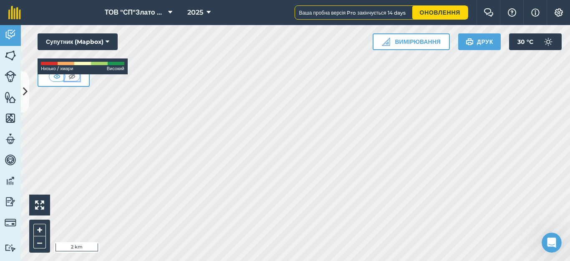
click at [76, 77] on img at bounding box center [72, 76] width 10 height 8
click at [57, 84] on img at bounding box center [62, 83] width 10 height 8
click at [114, 41] on button "Супутник (Mapbox)" at bounding box center [78, 41] width 80 height 17
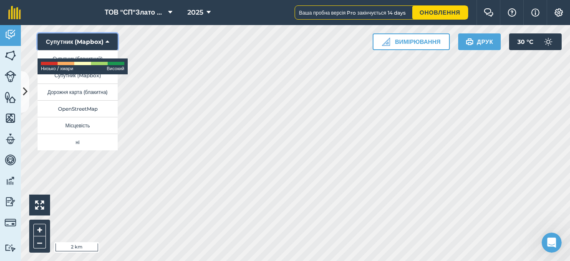
click at [86, 40] on button "Супутник (Mapbox)" at bounding box center [78, 41] width 80 height 17
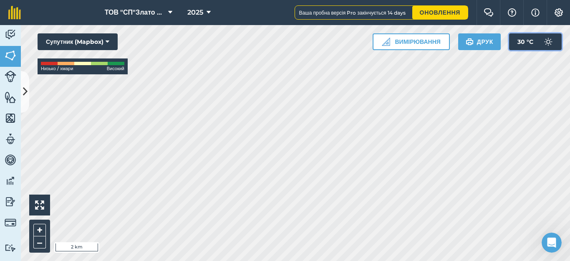
click at [548, 41] on img at bounding box center [548, 41] width 17 height 17
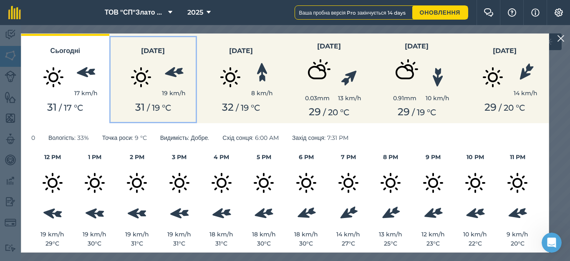
click at [157, 52] on h3 "[DATE]" at bounding box center [153, 51] width 78 height 11
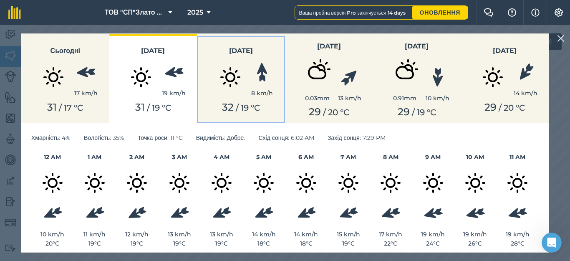
click at [215, 53] on h3 "[DATE]" at bounding box center [241, 51] width 78 height 11
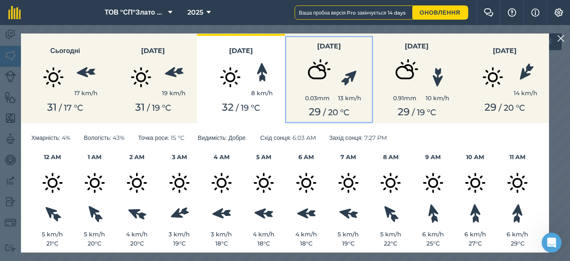
click at [313, 64] on img at bounding box center [318, 73] width 42 height 42
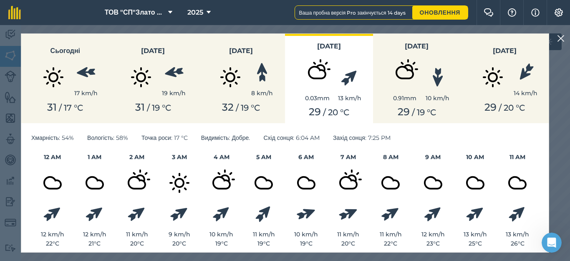
click at [560, 38] on img at bounding box center [562, 38] width 8 height 10
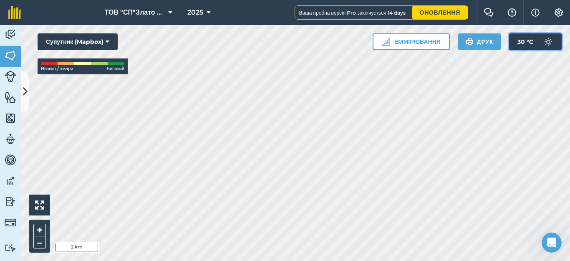
click at [522, 40] on span "30 ° C" at bounding box center [526, 41] width 16 height 17
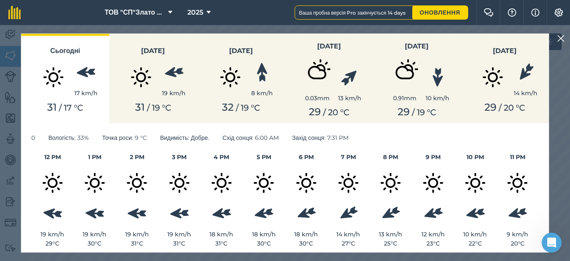
click at [558, 39] on img at bounding box center [562, 38] width 8 height 10
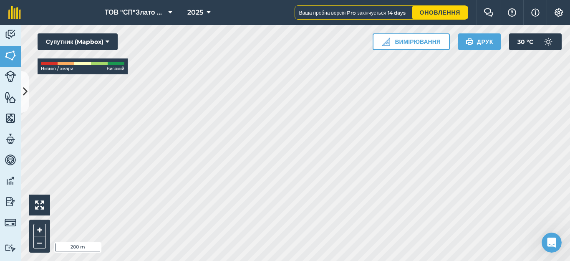
click at [195, 261] on html "ТОВ "СП"Злато Таврії" 2025 Ваша пробна версія Pro закінчується 14 days Оновленн…" at bounding box center [285, 130] width 570 height 261
